Goal: Task Accomplishment & Management: Complete application form

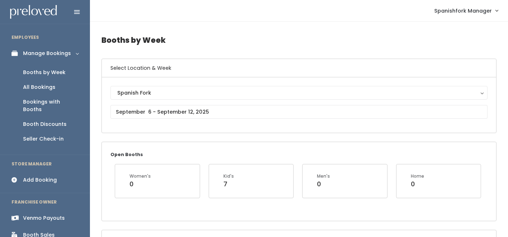
click at [42, 176] on div "Add Booking" at bounding box center [40, 180] width 34 height 8
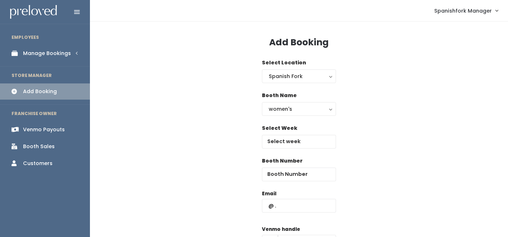
click at [297, 117] on div "Booth Name women's kid's home men's women's" at bounding box center [299, 108] width 74 height 33
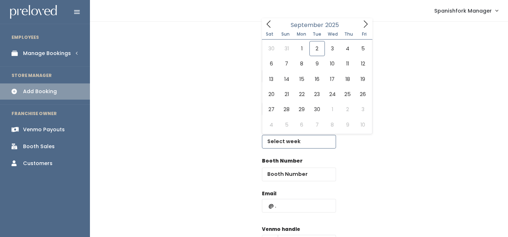
click at [295, 141] on input "text" at bounding box center [299, 142] width 74 height 14
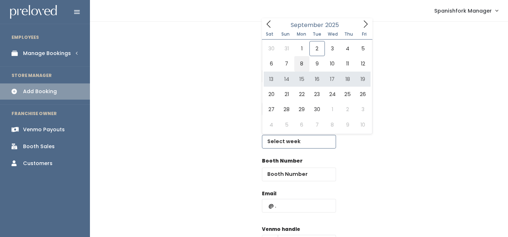
type input "September 6 to September 12"
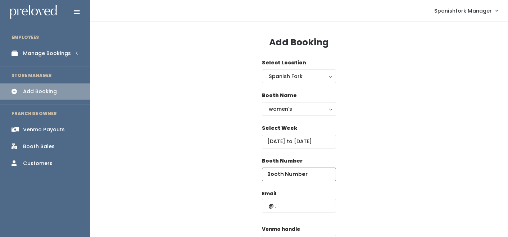
click at [287, 172] on input "number" at bounding box center [299, 175] width 74 height 14
type input "24"
click at [284, 203] on input "text" at bounding box center [299, 206] width 74 height 14
type input "kimsgrls@aol.com"
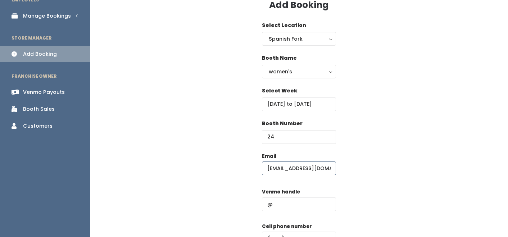
scroll to position [38, 0]
click at [292, 209] on input "text" at bounding box center [307, 204] width 58 height 14
type input "-"
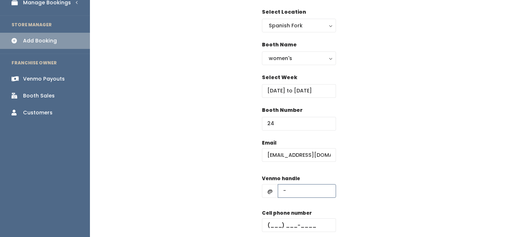
scroll to position [64, 0]
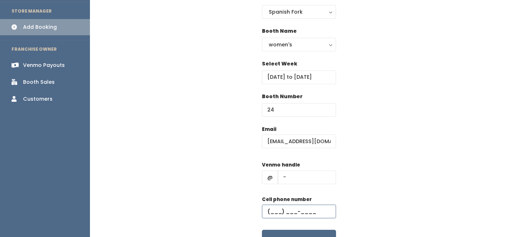
click at [304, 210] on input "text" at bounding box center [299, 212] width 74 height 14
type input "(555) 555-5555"
click at [308, 230] on button "Create" at bounding box center [299, 241] width 74 height 22
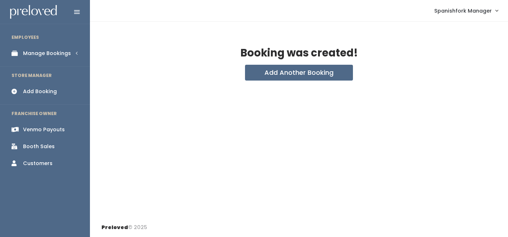
click at [52, 57] on link "Manage Bookings" at bounding box center [45, 53] width 90 height 16
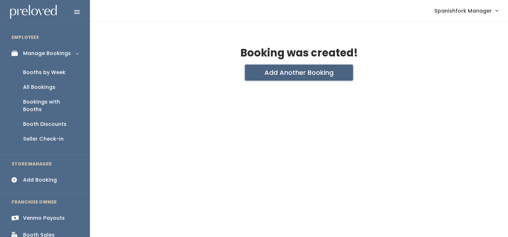
click at [284, 71] on button "Add Another Booking" at bounding box center [299, 73] width 108 height 16
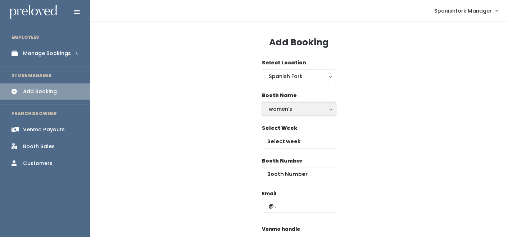
click at [305, 109] on div "women's" at bounding box center [299, 109] width 60 height 8
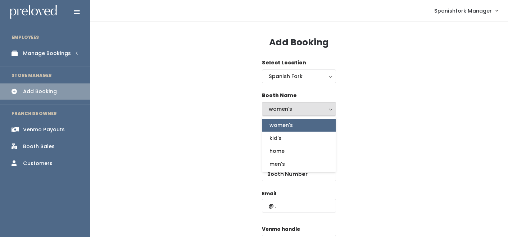
click at [197, 128] on div "Select Week" at bounding box center [299, 141] width 395 height 33
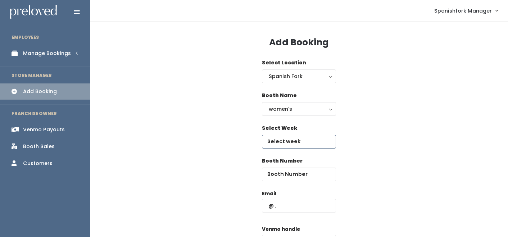
click at [306, 140] on input "text" at bounding box center [299, 142] width 74 height 14
click at [289, 132] on label "Select Week" at bounding box center [279, 129] width 35 height 8
click at [289, 140] on input "September 6 to September 12" at bounding box center [299, 142] width 74 height 14
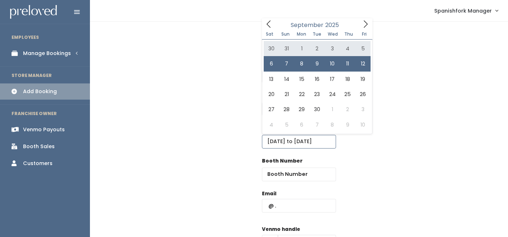
type input "August 30 to September 5"
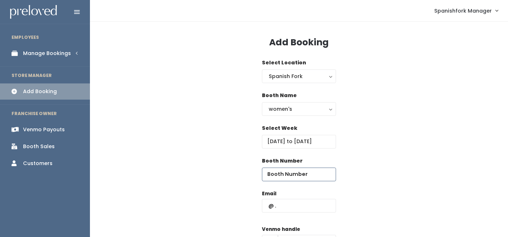
click at [296, 171] on input "number" at bounding box center [299, 175] width 74 height 14
type input "32"
click at [297, 204] on input "text" at bounding box center [299, 206] width 74 height 14
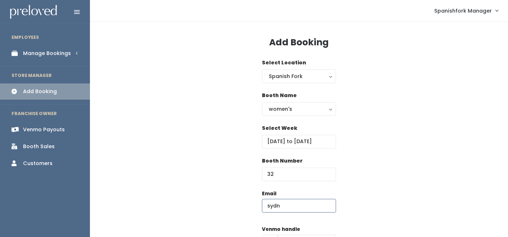
type input "sydnee.nicholls12@gmail.com"
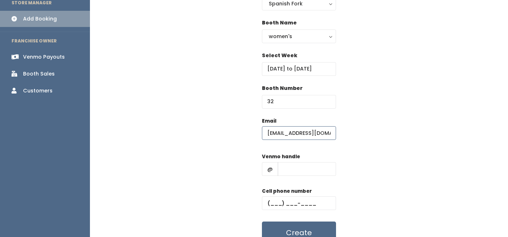
scroll to position [98, 0]
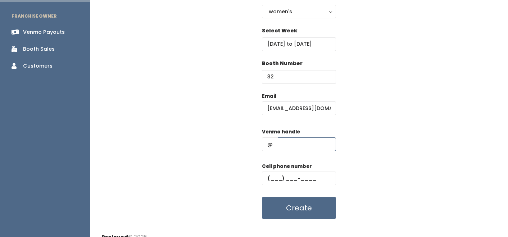
click at [313, 147] on input "text" at bounding box center [307, 145] width 58 height 14
type input "-"
click at [309, 177] on input "text" at bounding box center [299, 179] width 74 height 14
type input "[PHONE_NUMBER]"
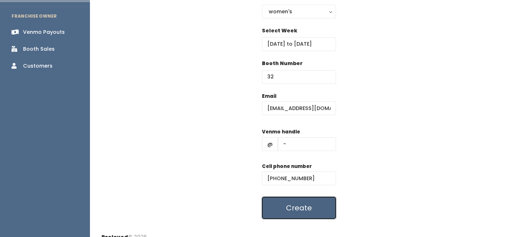
click at [309, 202] on button "Create" at bounding box center [299, 208] width 74 height 22
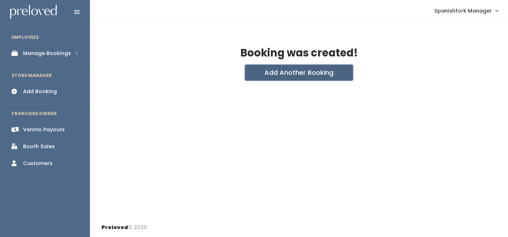
click at [291, 72] on button "Add Another Booking" at bounding box center [299, 73] width 108 height 16
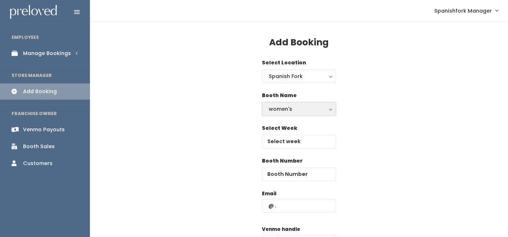
click at [288, 107] on div "women's" at bounding box center [299, 109] width 60 height 8
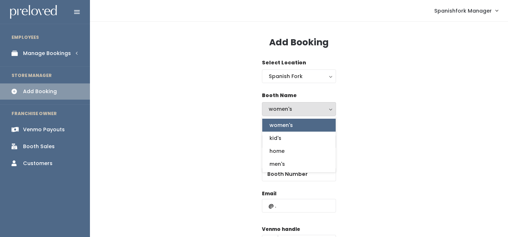
click at [213, 117] on div "Booth Name women's kid's home men's women's women's kid's home men's" at bounding box center [299, 108] width 395 height 33
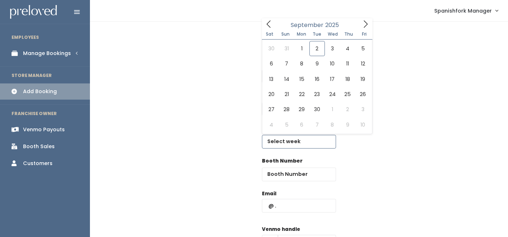
click at [282, 140] on input "text" at bounding box center [299, 142] width 74 height 14
type input "August 30 to September 5"
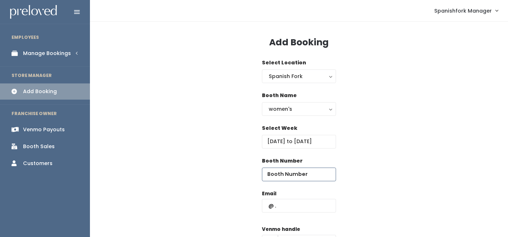
click at [286, 180] on input "number" at bounding box center [299, 175] width 74 height 14
type input "34"
click at [291, 201] on input "text" at bounding box center [299, 206] width 74 height 14
type input "kimsgrls@aol.com"
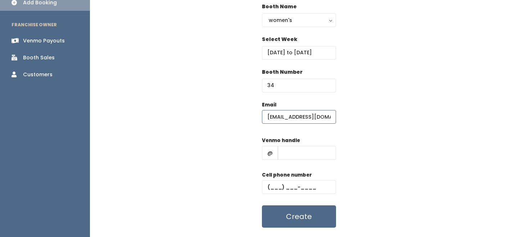
scroll to position [107, 0]
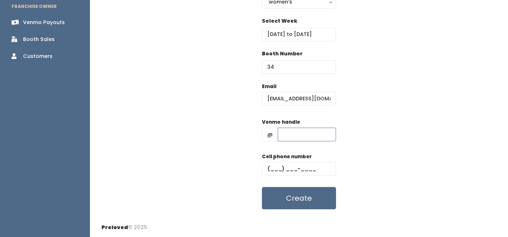
click at [305, 135] on input "text" at bounding box center [307, 135] width 58 height 14
type input "-"
click at [301, 161] on div "Cell phone number" at bounding box center [299, 167] width 74 height 29
click at [301, 166] on input "text" at bounding box center [299, 169] width 74 height 14
type input "[PHONE_NUMBER]"
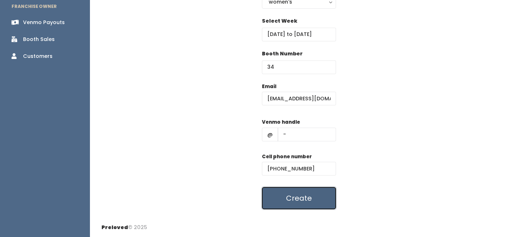
click at [305, 199] on button "Create" at bounding box center [299, 198] width 74 height 22
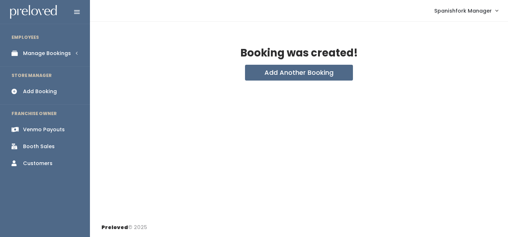
click at [53, 50] on div "Manage Bookings" at bounding box center [47, 54] width 48 height 8
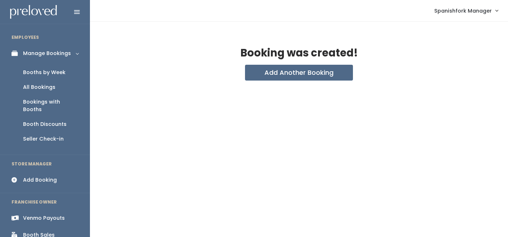
click at [57, 67] on link "Booths by Week" at bounding box center [45, 72] width 90 height 15
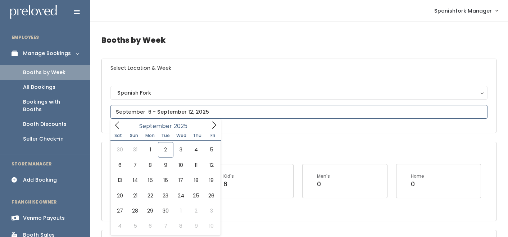
click at [152, 109] on input "text" at bounding box center [299, 112] width 377 height 14
type input "August 30 to September 5"
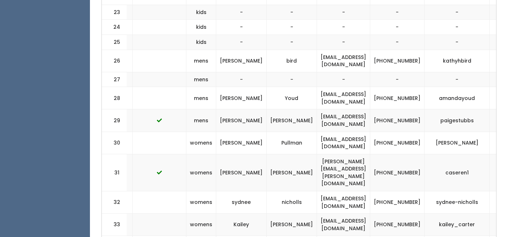
scroll to position [763, 0]
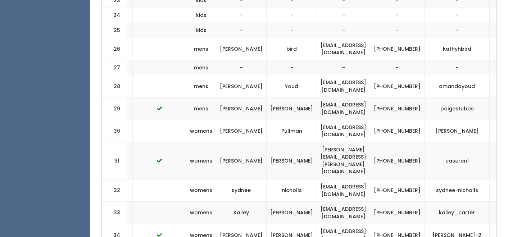
click at [438, 224] on td "[PERSON_NAME]-2" at bounding box center [457, 235] width 65 height 22
click at [438, 224] on td "kim-kovacs-2" at bounding box center [457, 235] width 65 height 22
copy tbody "kim-kovacs-2"
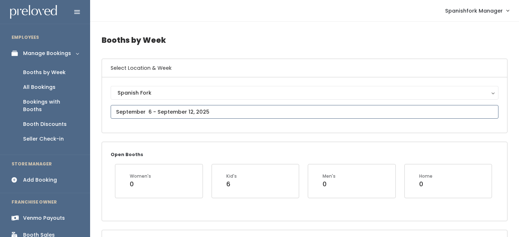
click at [200, 115] on input "text" at bounding box center [304, 112] width 387 height 14
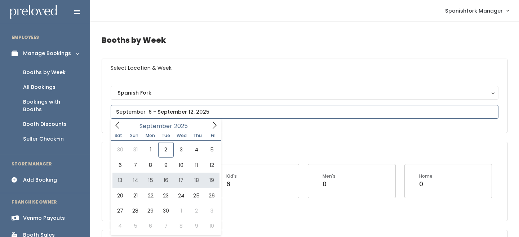
type input "[DATE] to [DATE]"
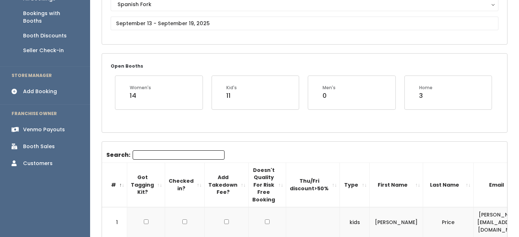
scroll to position [93, 0]
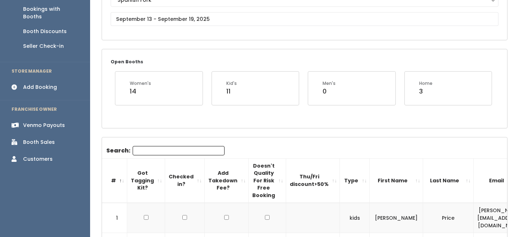
click at [161, 153] on input "Search:" at bounding box center [179, 150] width 92 height 9
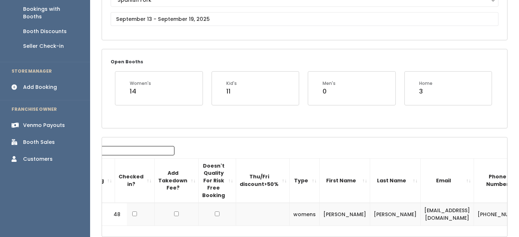
scroll to position [0, 92]
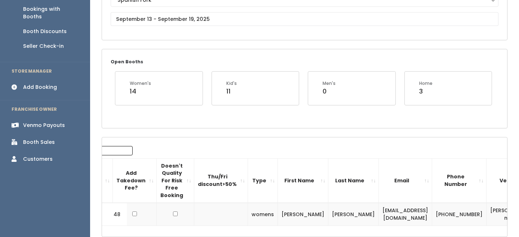
type input "shell"
click at [378, 212] on td "young_shellby@yahoo.com" at bounding box center [404, 214] width 53 height 23
copy tr "young_shellby@yahoo.com"
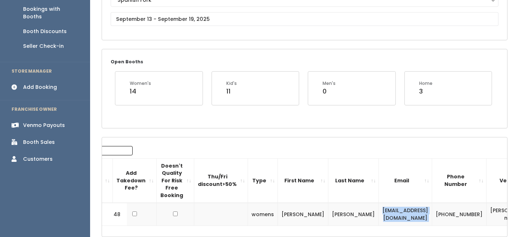
copy tr "young_shellby@yahoo.com"
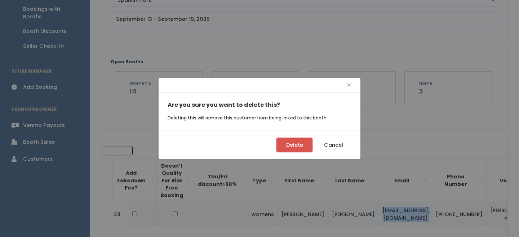
click at [304, 144] on button "Delete" at bounding box center [294, 145] width 36 height 14
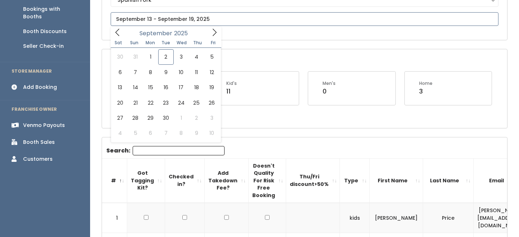
click at [187, 22] on input "text" at bounding box center [304, 19] width 387 height 14
type input "September 20 to September 26"
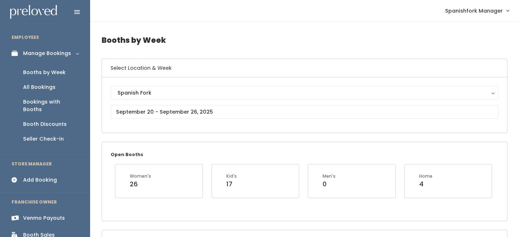
click at [45, 162] on li "STORE MANAGER" at bounding box center [45, 164] width 90 height 15
click at [48, 172] on link "Add Booking" at bounding box center [45, 180] width 90 height 16
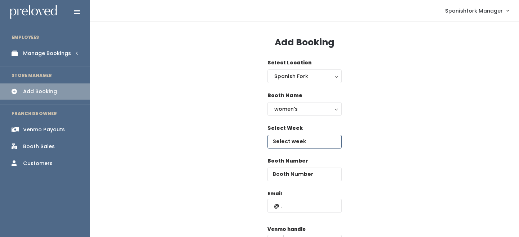
click at [283, 140] on input "text" at bounding box center [304, 142] width 74 height 14
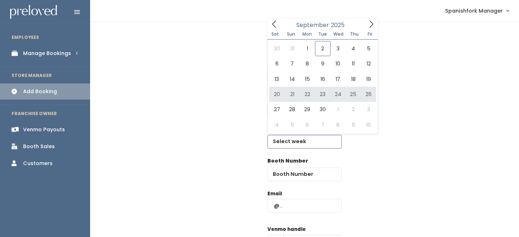
type input "September 20 to September 26"
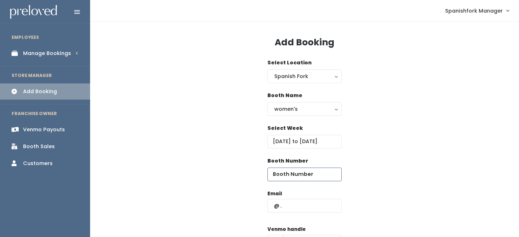
click at [295, 169] on input "number" at bounding box center [304, 175] width 74 height 14
type input "48"
paste input "young_shellby@yahoo.com"
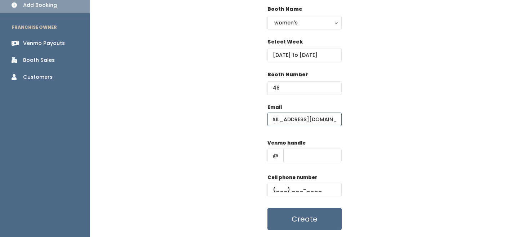
scroll to position [105, 0]
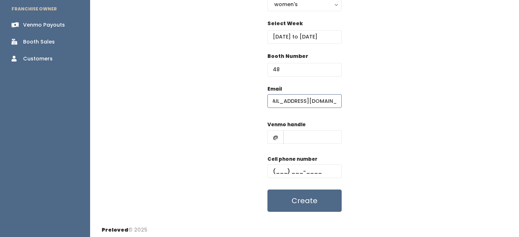
type input "young_shellby@yahoo.com"
click at [317, 130] on div "Venmo handle @" at bounding box center [304, 135] width 74 height 29
click at [317, 133] on input "text" at bounding box center [312, 137] width 58 height 14
type input "-"
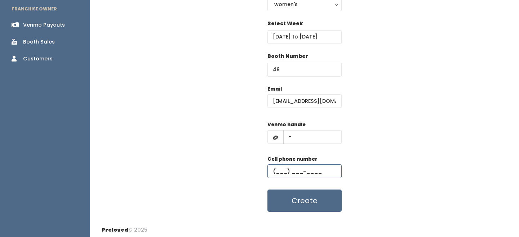
click at [312, 167] on input "text" at bounding box center [304, 172] width 74 height 14
type input "(555) 555-5555"
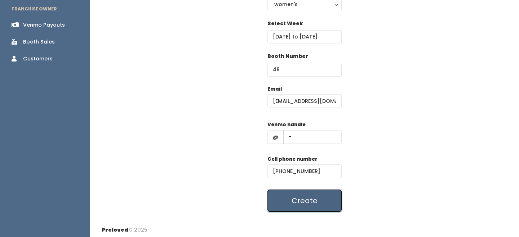
click at [314, 198] on button "Create" at bounding box center [304, 201] width 74 height 22
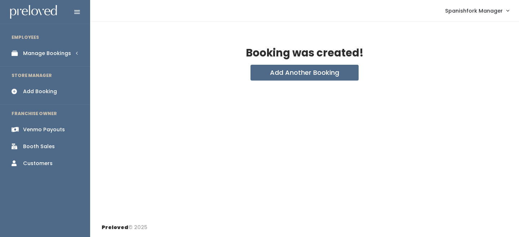
click at [49, 63] on ul "EMPLOYEES Manage Bookings Booths by Week All Bookings Bookings with Booths Boot…" at bounding box center [45, 132] width 90 height 209
click at [52, 56] on div "Manage Bookings" at bounding box center [47, 54] width 48 height 8
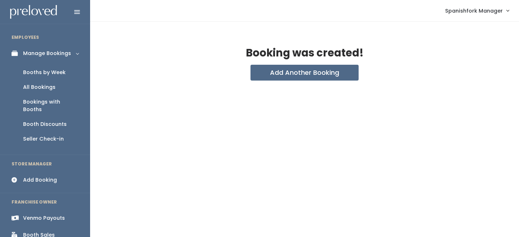
click at [55, 68] on link "Booths by Week" at bounding box center [45, 72] width 90 height 15
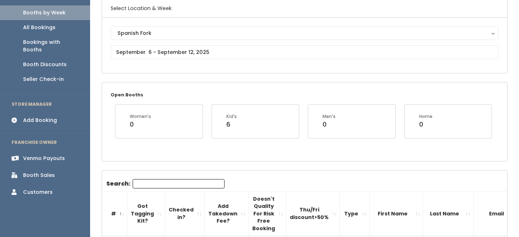
scroll to position [74, 0]
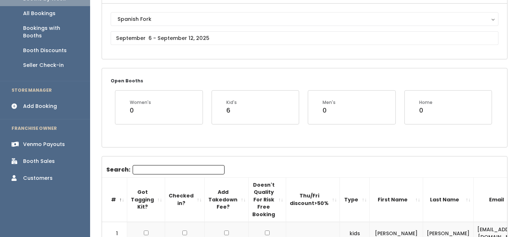
click at [164, 174] on div "Search:" at bounding box center [165, 171] width 118 height 12
click at [166, 170] on input "Search:" at bounding box center [179, 169] width 92 height 9
type input "linds"
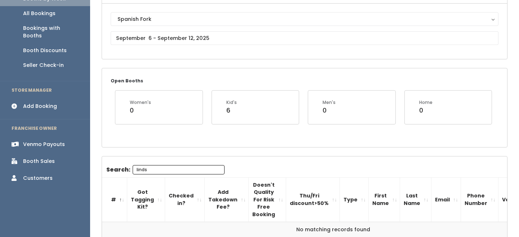
scroll to position [94, 0]
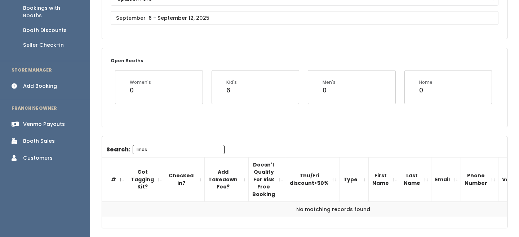
click at [178, 153] on input "linds" at bounding box center [179, 149] width 92 height 9
click at [178, 151] on input "linds" at bounding box center [179, 149] width 92 height 9
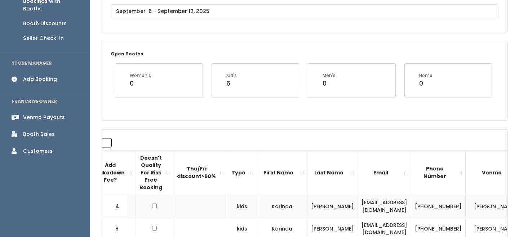
scroll to position [0, 0]
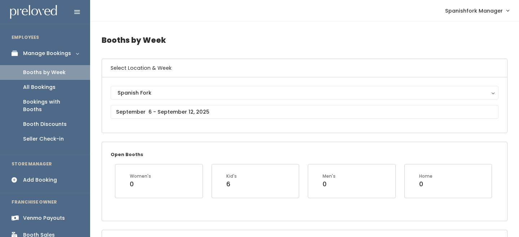
type input "47"
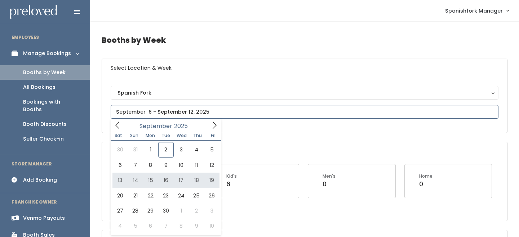
type input "[DATE] to [DATE]"
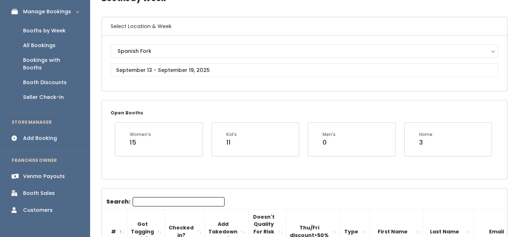
click at [160, 204] on input "Search:" at bounding box center [179, 201] width 92 height 9
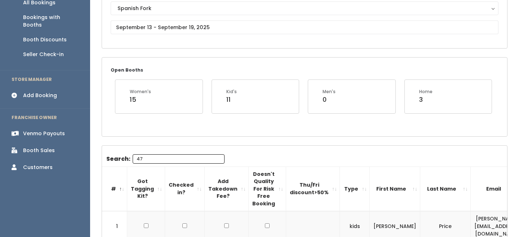
click at [144, 158] on input "47" at bounding box center [179, 158] width 92 height 9
type input "4"
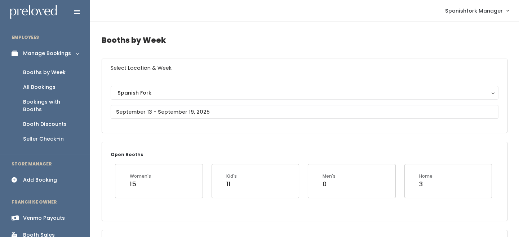
click at [53, 172] on link "Add Booking" at bounding box center [45, 180] width 90 height 16
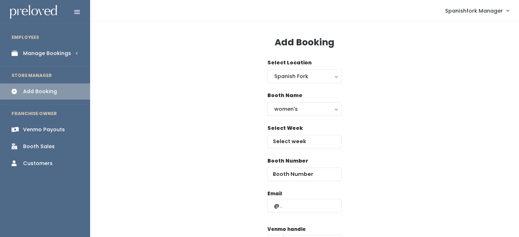
click at [293, 134] on div "Select Week" at bounding box center [304, 137] width 74 height 24
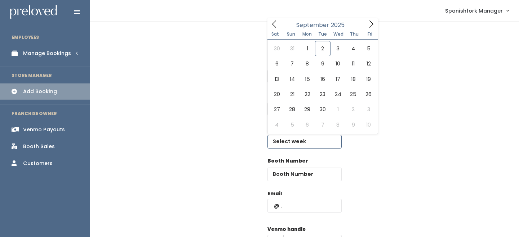
click at [294, 135] on input "text" at bounding box center [304, 142] width 74 height 14
type input "[DATE] to [DATE]"
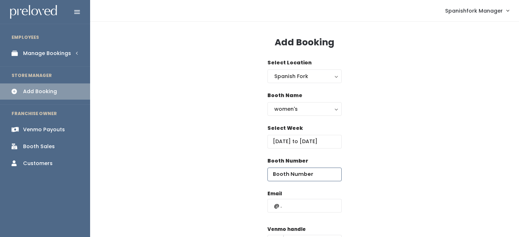
click at [294, 175] on input "number" at bounding box center [304, 175] width 74 height 14
type input "56"
click at [296, 206] on input "text" at bounding box center [304, 206] width 74 height 14
paste input "[EMAIL_ADDRESS][DOMAIN_NAME]"
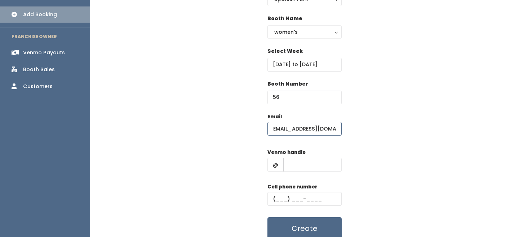
scroll to position [82, 0]
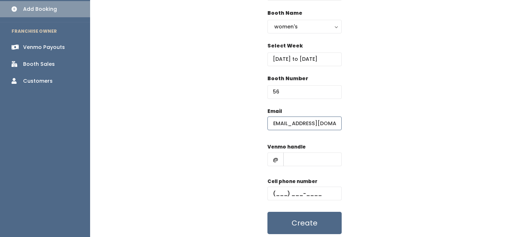
type input "[EMAIL_ADDRESS][DOMAIN_NAME]"
click at [290, 163] on input "text" at bounding box center [312, 160] width 58 height 14
type input "-"
click at [304, 194] on input "text" at bounding box center [304, 194] width 74 height 14
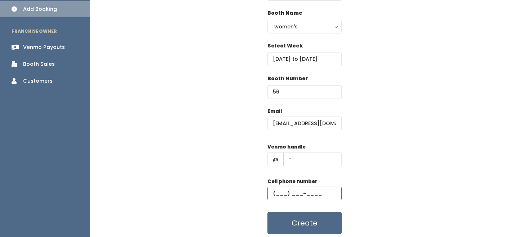
type input "[PHONE_NUMBER]"
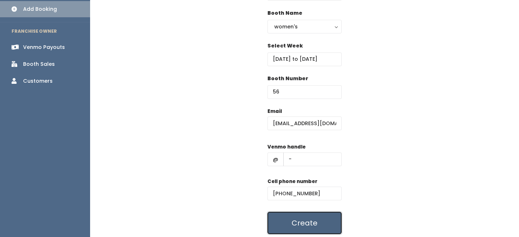
click at [302, 217] on button "Create" at bounding box center [304, 223] width 74 height 22
